Goal: Task Accomplishment & Management: Use online tool/utility

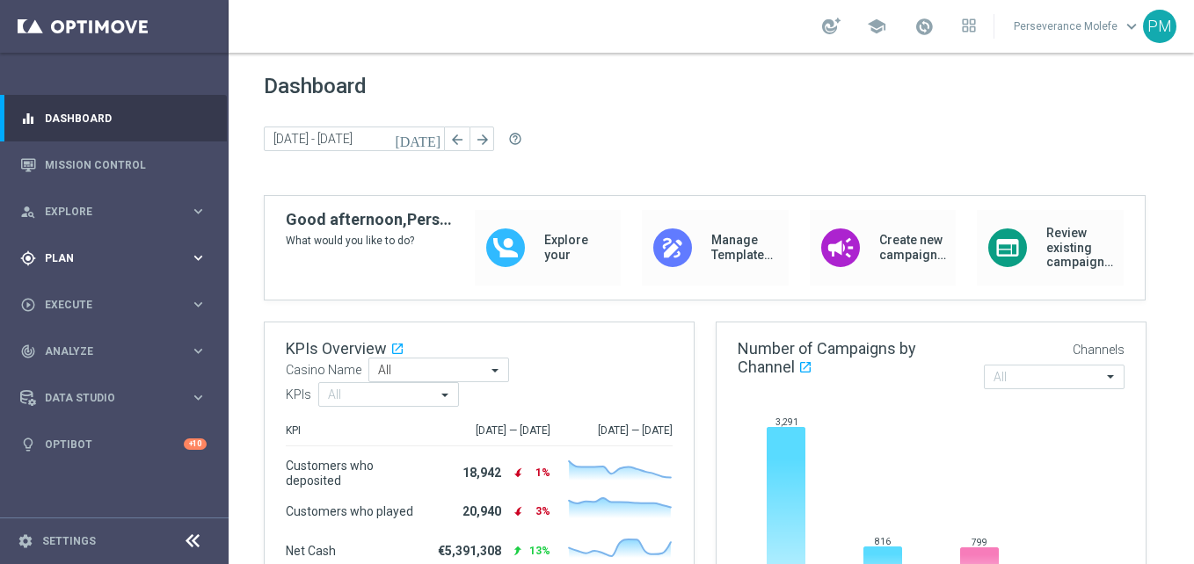
click at [140, 255] on span "Plan" at bounding box center [117, 258] width 145 height 11
click at [80, 356] on accordion "Templates keyboard_arrow_right Optimail Web Push Notifications Webpage Pop-up" at bounding box center [136, 347] width 181 height 26
click at [84, 355] on accordion "Templates keyboard_arrow_right Optimail Web Push Notifications Webpage Pop-up" at bounding box center [136, 347] width 181 height 26
click at [94, 352] on button "Templates keyboard_arrow_right" at bounding box center [127, 347] width 162 height 14
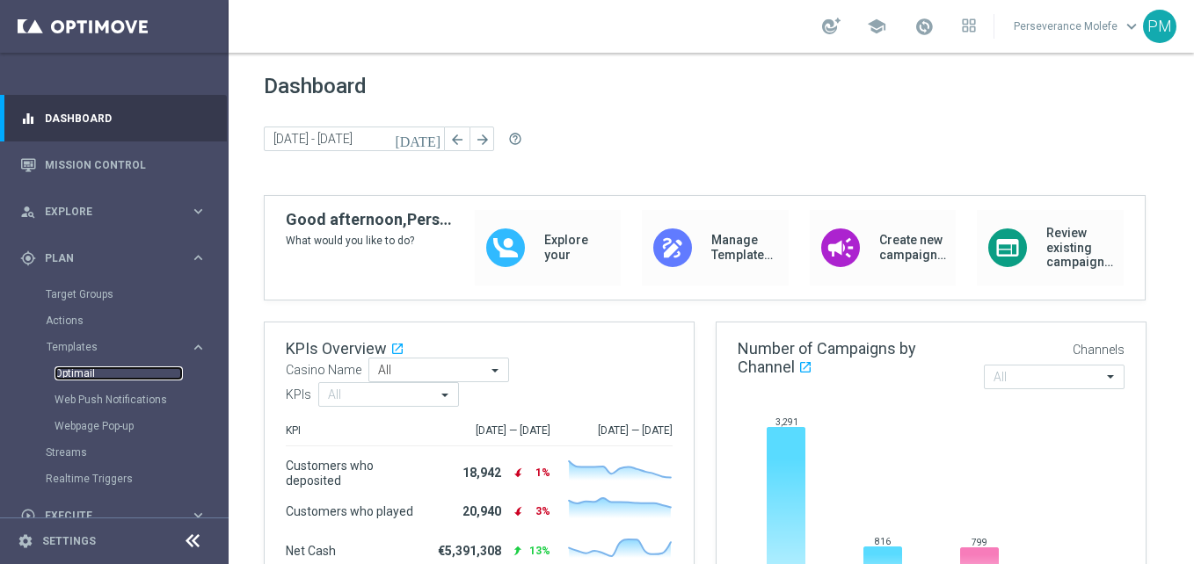
click at [87, 368] on link "Optimail" at bounding box center [118, 374] width 128 height 14
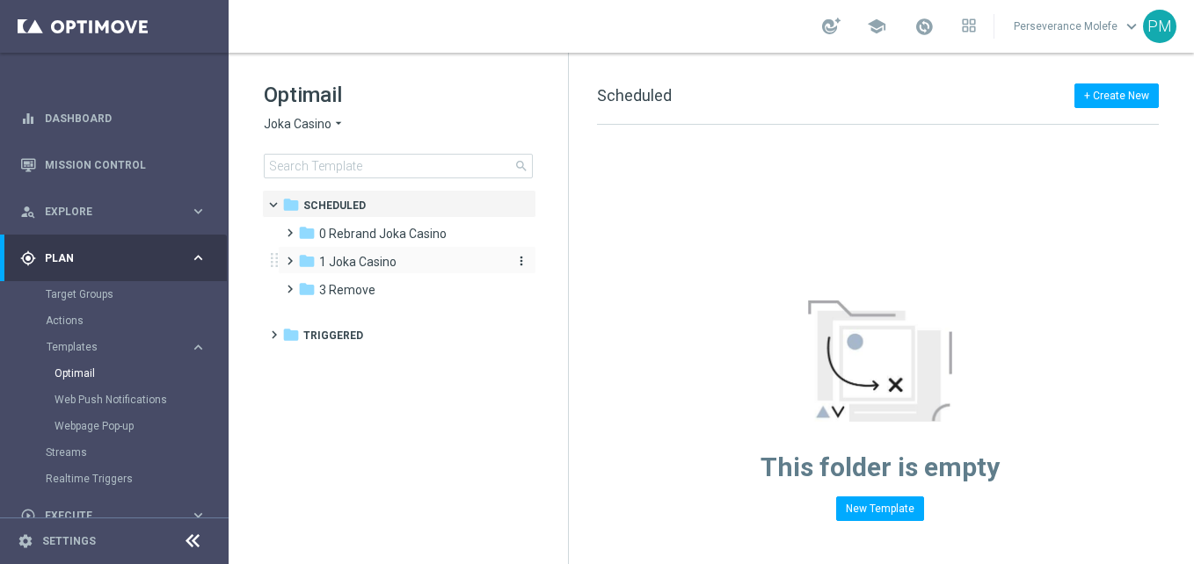
click at [424, 266] on div "folder 1 Joka Casino" at bounding box center [399, 262] width 202 height 20
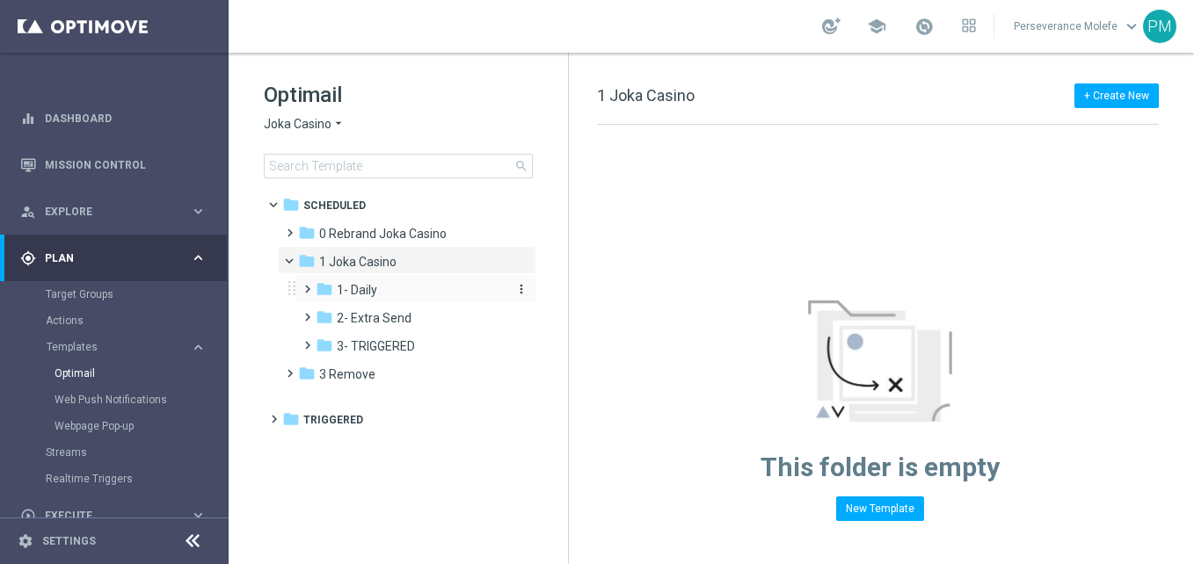
click at [418, 285] on div "folder 1- Daily" at bounding box center [409, 290] width 187 height 20
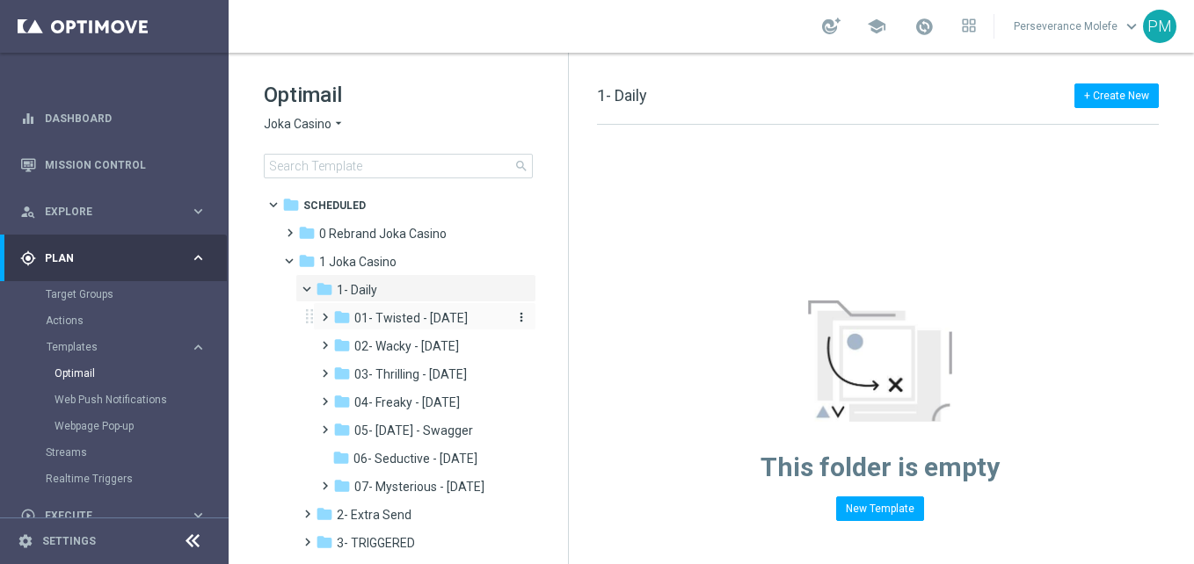
click at [444, 316] on span "01- Twisted - [DATE]" at bounding box center [410, 318] width 113 height 16
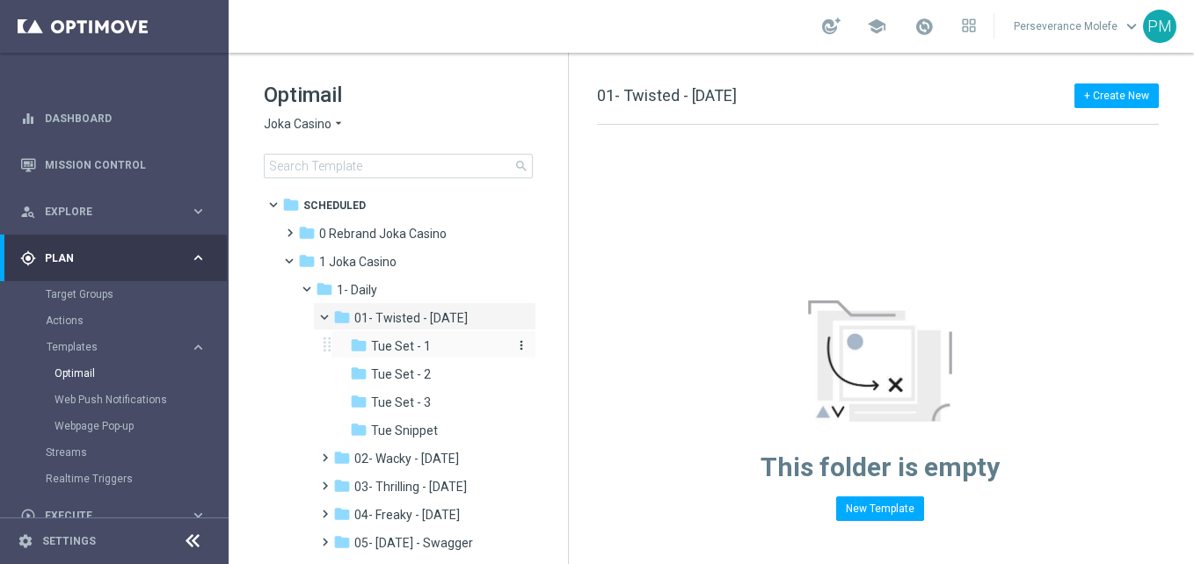
click at [451, 343] on div "folder Tue Set - 1" at bounding box center [429, 347] width 158 height 20
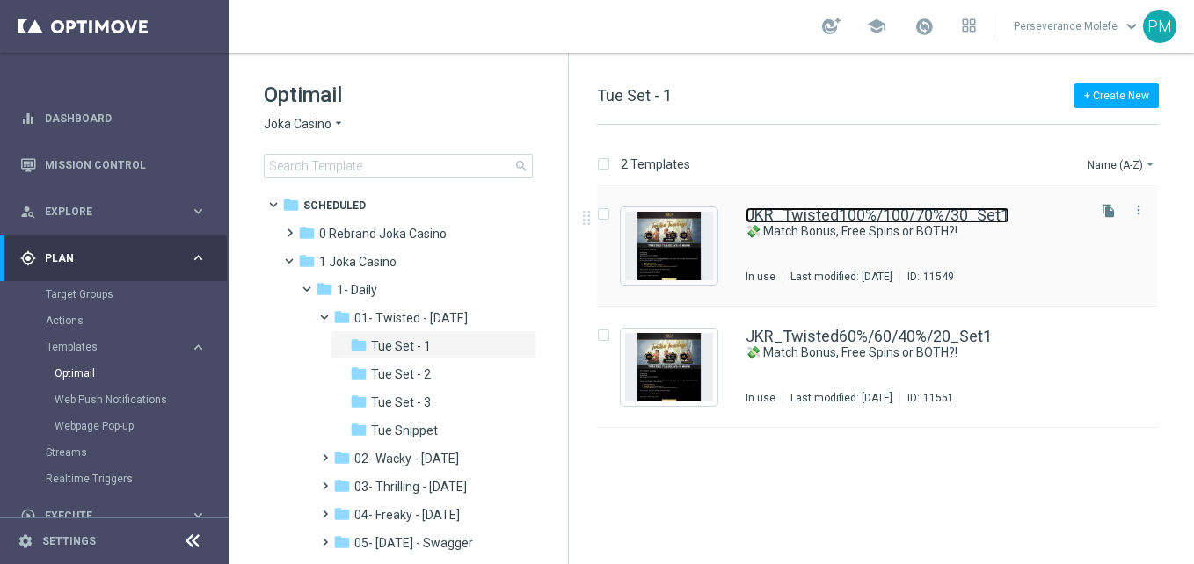
click at [775, 219] on link "JKR_Twisted100%/100/70%/30_Set1" at bounding box center [877, 215] width 264 height 16
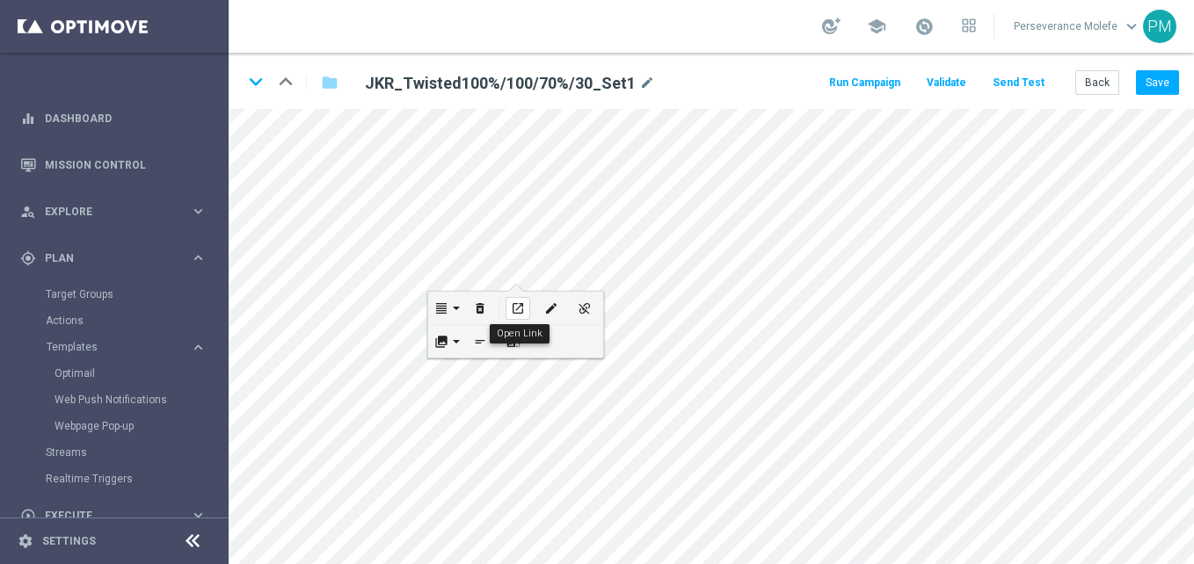
click at [515, 303] on icon "open_in_new" at bounding box center [517, 308] width 13 height 14
click at [89, 377] on link "Optimail" at bounding box center [118, 374] width 128 height 14
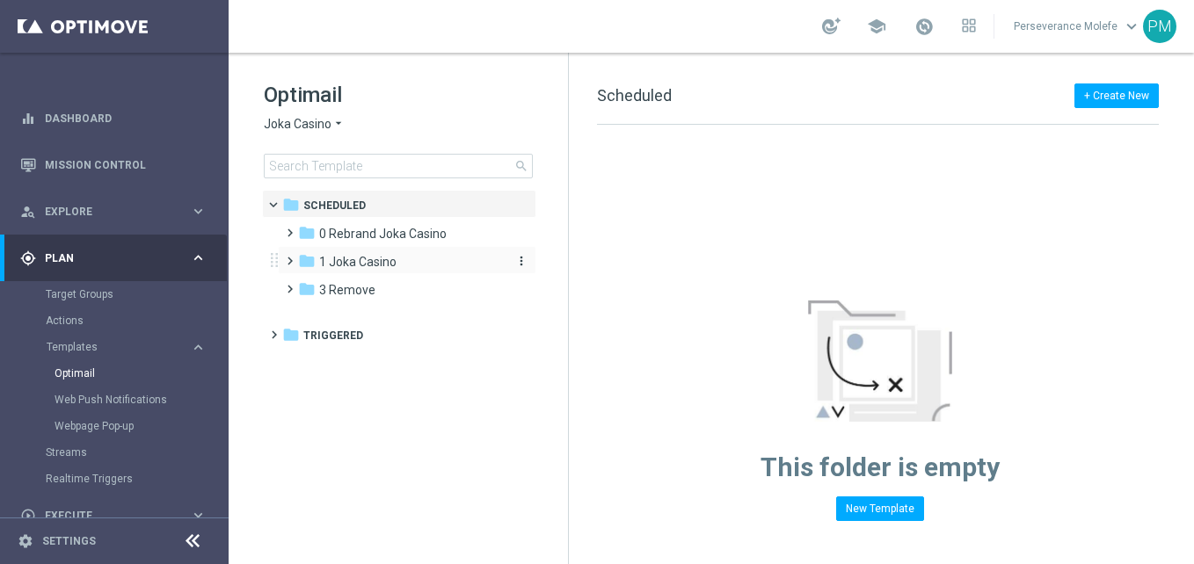
click at [355, 267] on span "1 Joka Casino" at bounding box center [357, 262] width 77 height 16
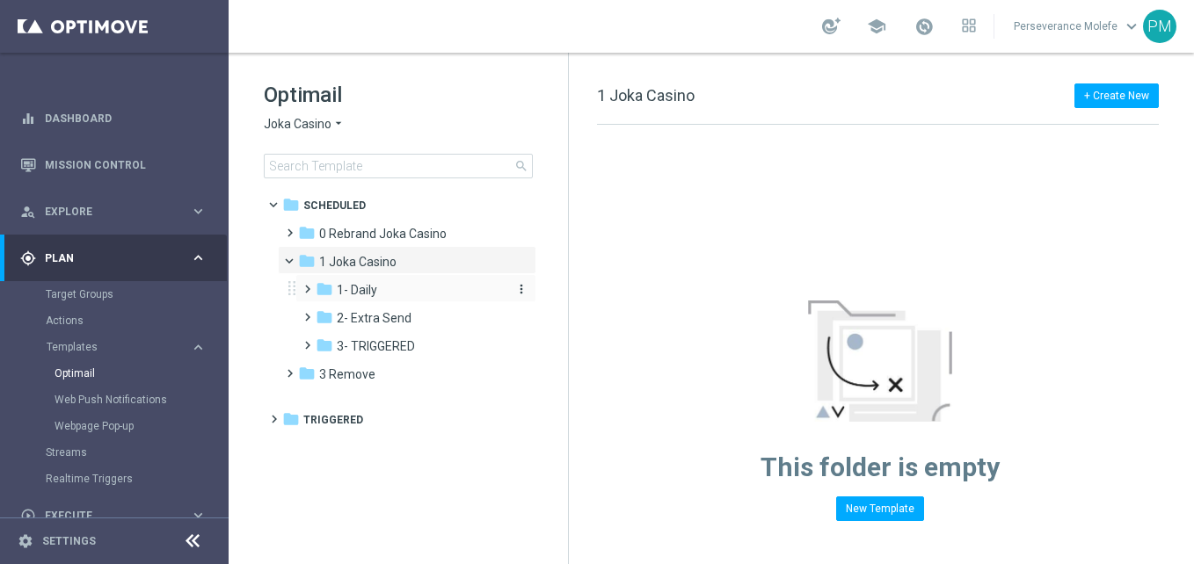
click at [385, 294] on div "folder 1- Daily" at bounding box center [409, 290] width 187 height 20
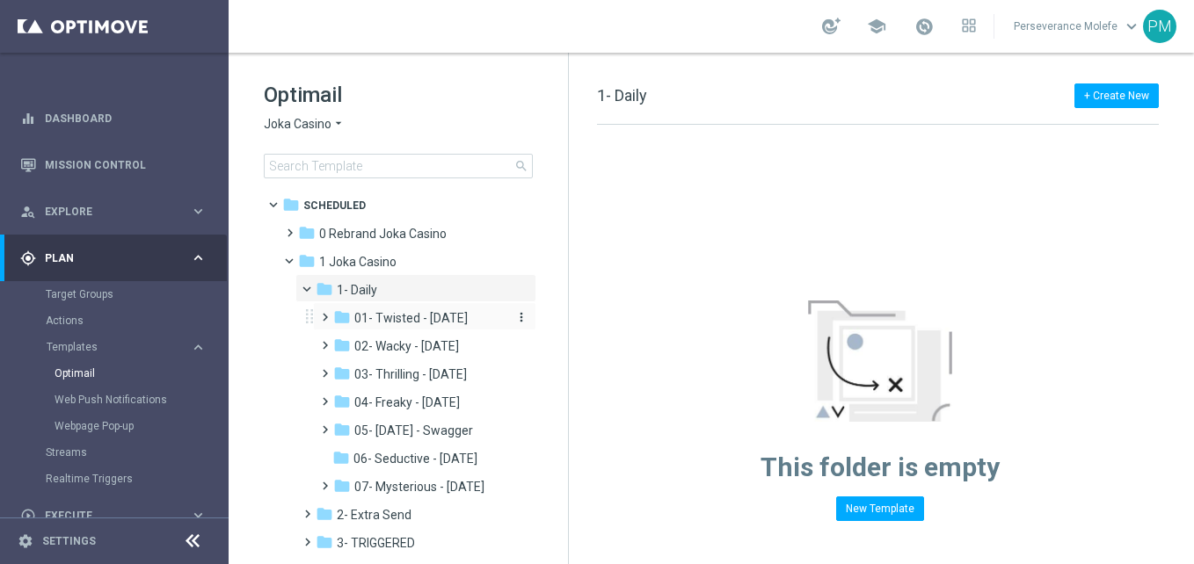
click at [396, 320] on span "01- Twisted - [DATE]" at bounding box center [410, 318] width 113 height 16
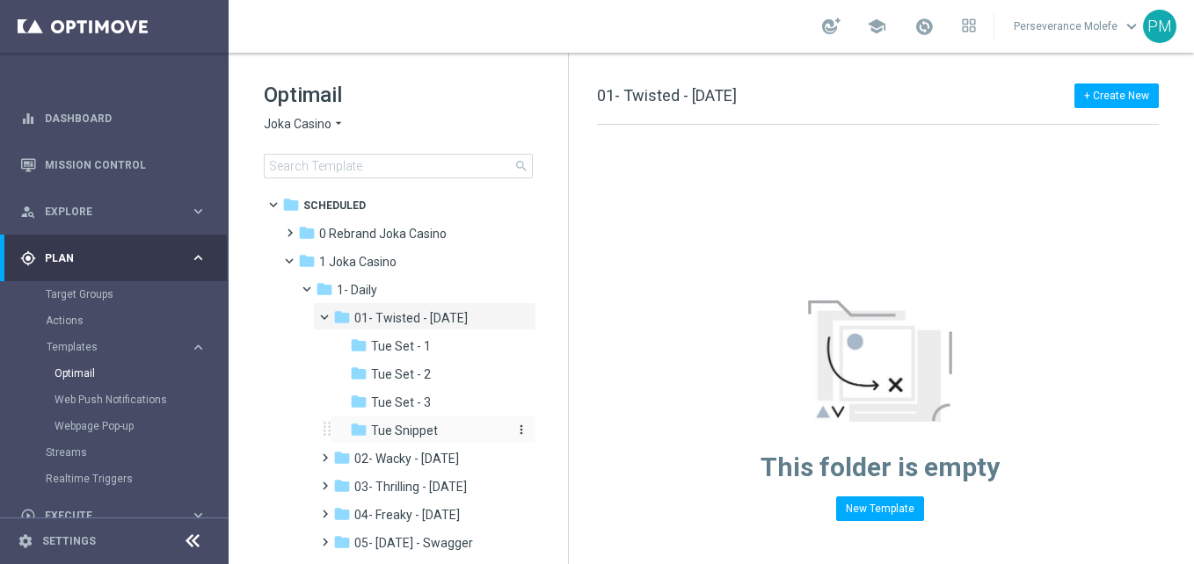
click at [390, 424] on span "Tue Snippet" at bounding box center [404, 431] width 67 height 16
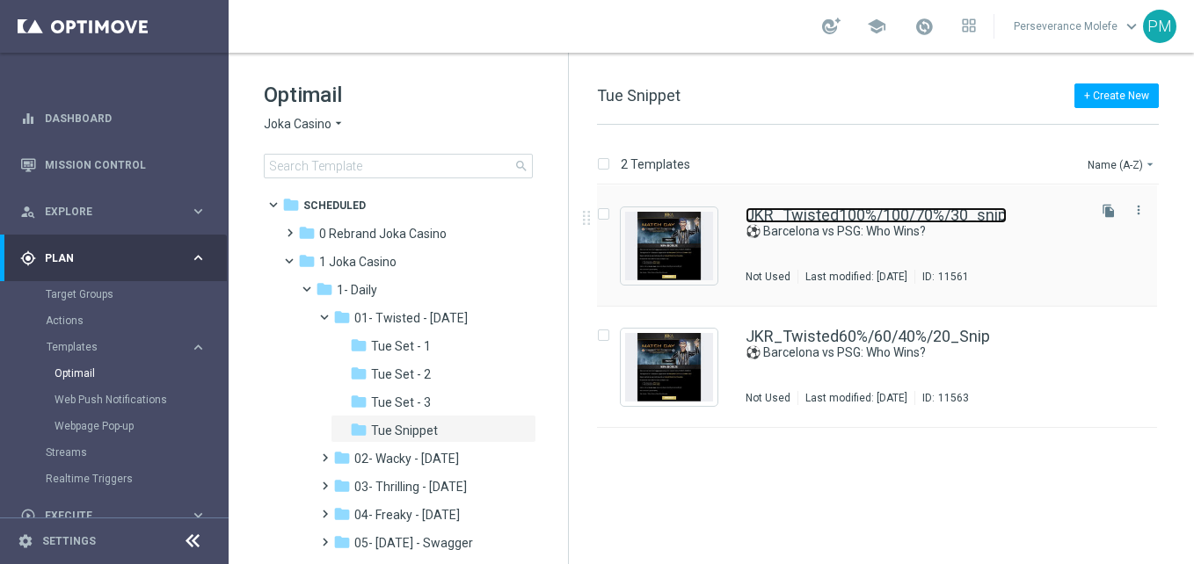
click at [849, 212] on link "JKR_Twisted100%/100/70%/30_snip" at bounding box center [875, 215] width 261 height 16
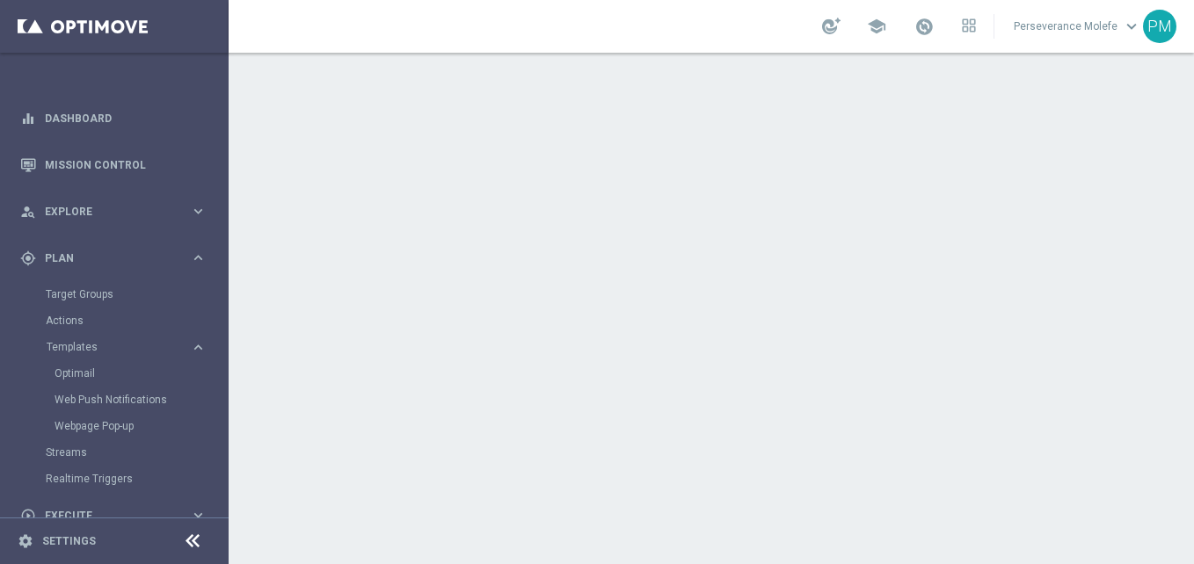
click at [177, 540] on div at bounding box center [192, 541] width 33 height 27
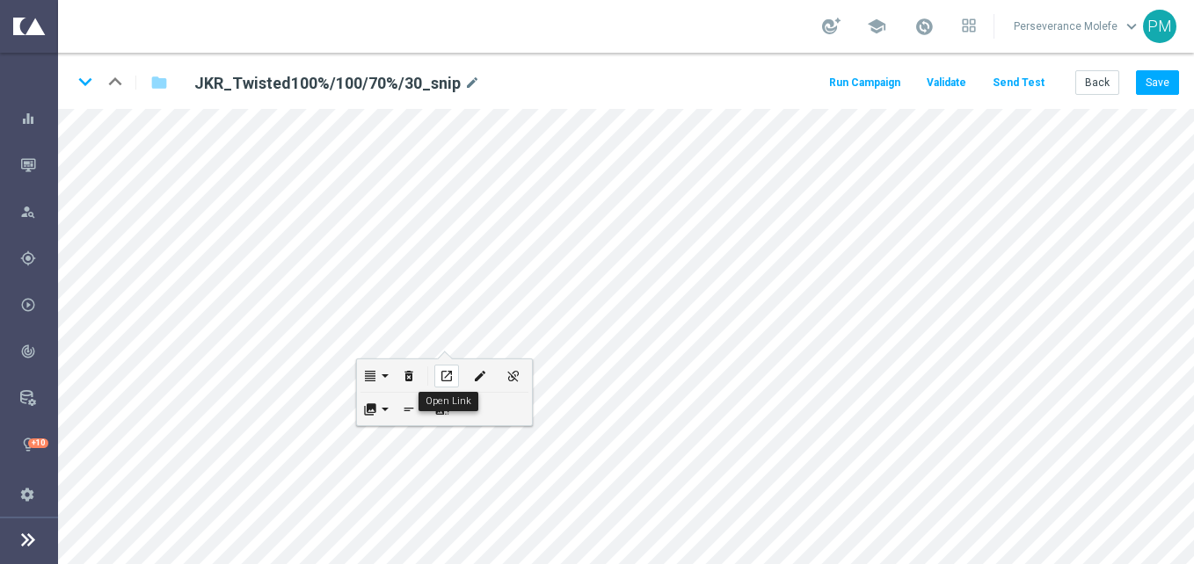
click at [453, 367] on div "open_in_new" at bounding box center [446, 376] width 25 height 23
click at [1100, 76] on button "Back" at bounding box center [1097, 82] width 44 height 25
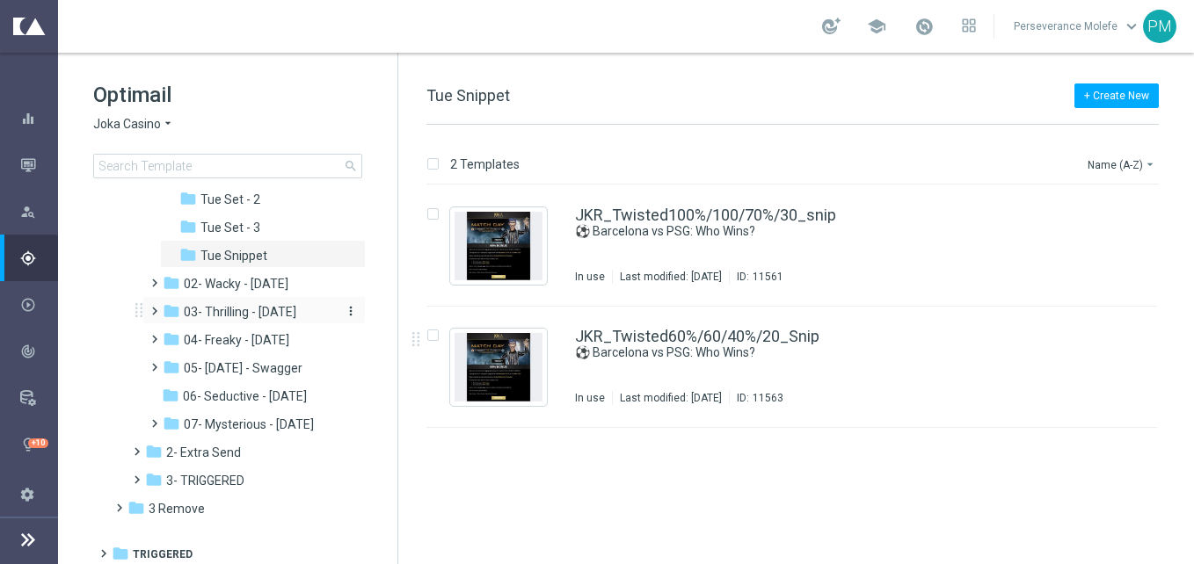
scroll to position [176, 0]
click at [278, 374] on span "05- [DATE] - Swagger" at bounding box center [243, 368] width 119 height 16
